Goal: Task Accomplishment & Management: Use online tool/utility

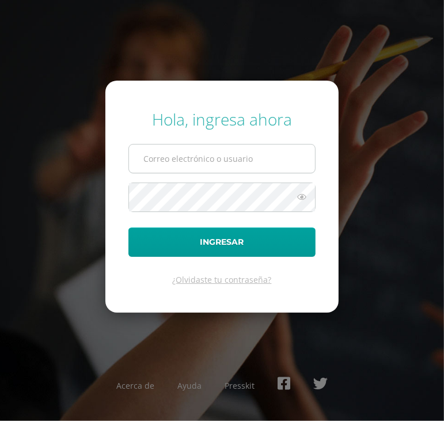
click at [168, 152] on input "text" at bounding box center [222, 158] width 186 height 28
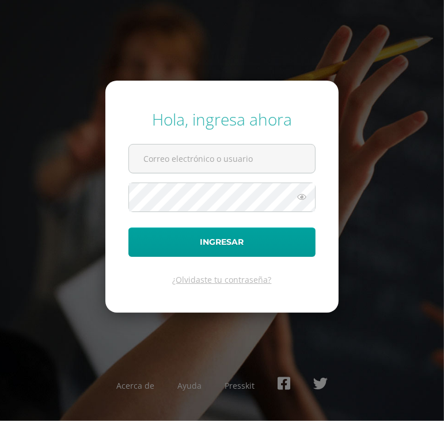
type input "roxanaixcaya25@maiagt.org"
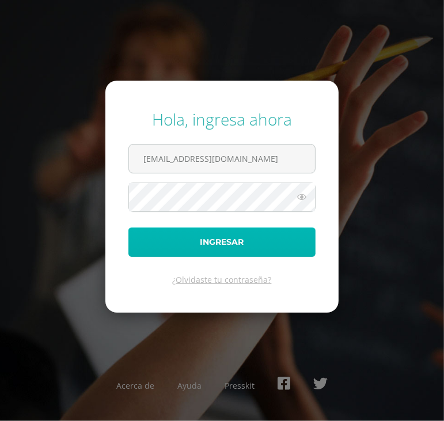
click at [210, 242] on button "Ingresar" at bounding box center [221, 241] width 187 height 29
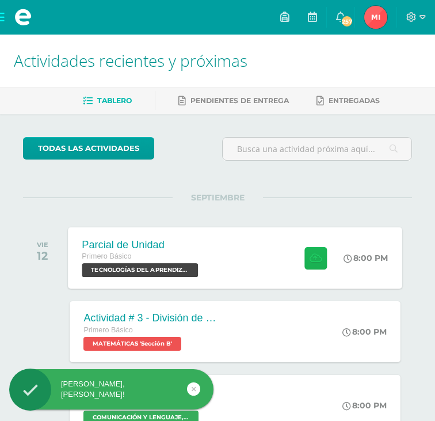
click at [310, 261] on icon at bounding box center [316, 258] width 12 height 10
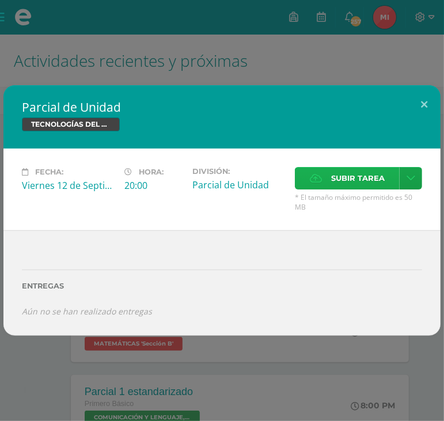
click at [351, 177] on span "Subir tarea" at bounding box center [358, 177] width 54 height 21
click at [0, 0] on input "Subir tarea" at bounding box center [0, 0] width 0 height 0
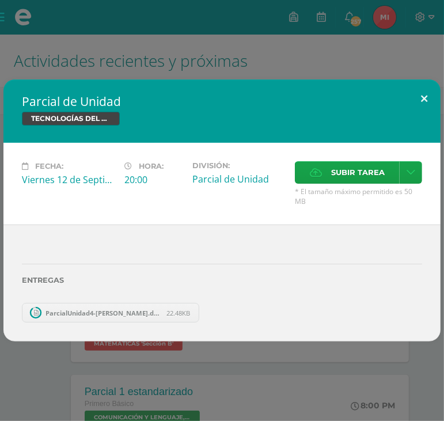
click at [423, 97] on button at bounding box center [423, 98] width 33 height 39
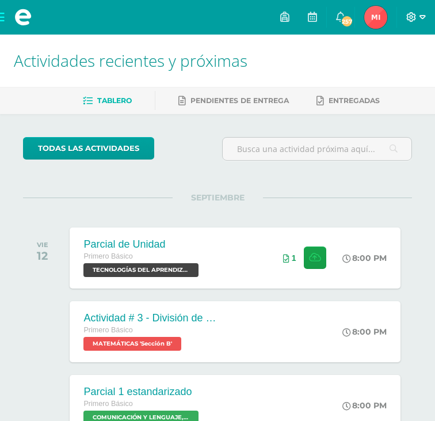
click at [421, 19] on icon at bounding box center [423, 17] width 6 height 10
click at [393, 77] on span "Cerrar sesión" at bounding box center [386, 78] width 52 height 11
